Goal: Check status: Check status

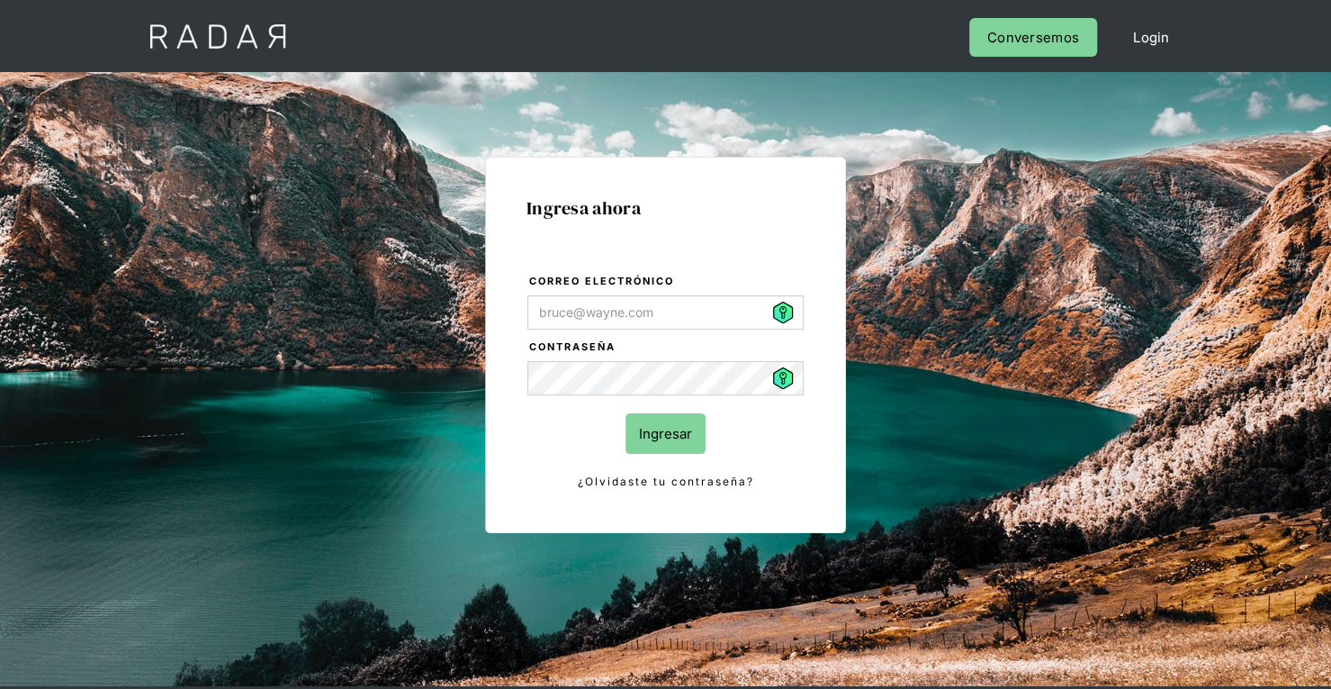
type input "[PERSON_NAME][EMAIL_ADDRESS][PERSON_NAME][DOMAIN_NAME]"
click at [679, 419] on input "Ingresar" at bounding box center [666, 433] width 80 height 41
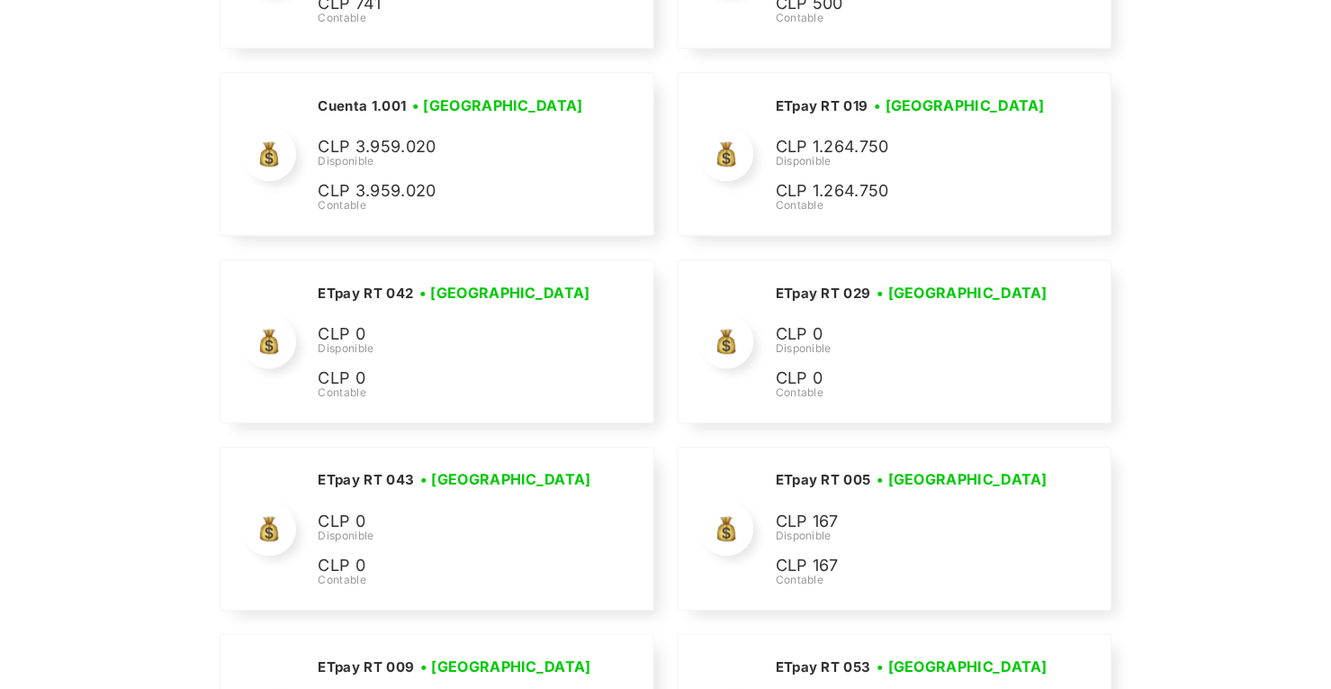
scroll to position [4665, 0]
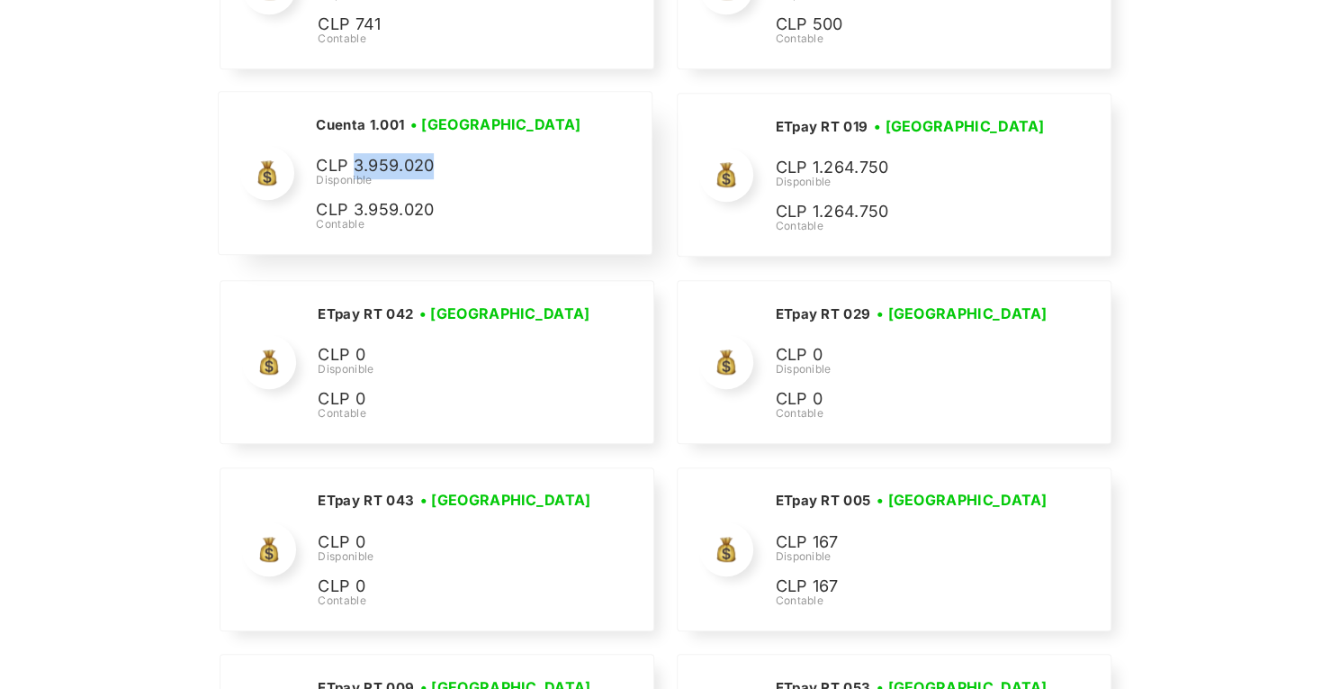
drag, startPoint x: 437, startPoint y: 153, endPoint x: 354, endPoint y: 147, distance: 83.1
click at [354, 153] on p "CLP 3.959.020" at bounding box center [451, 166] width 270 height 26
copy p "3.959.020"
